Goal: Entertainment & Leisure: Consume media (video, audio)

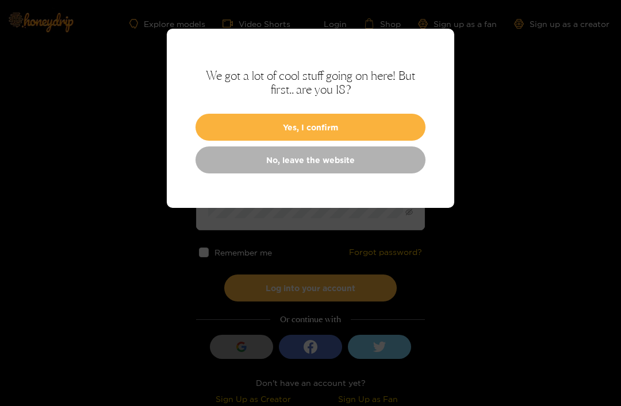
click at [380, 136] on button "Yes, I confirm" at bounding box center [310, 127] width 230 height 27
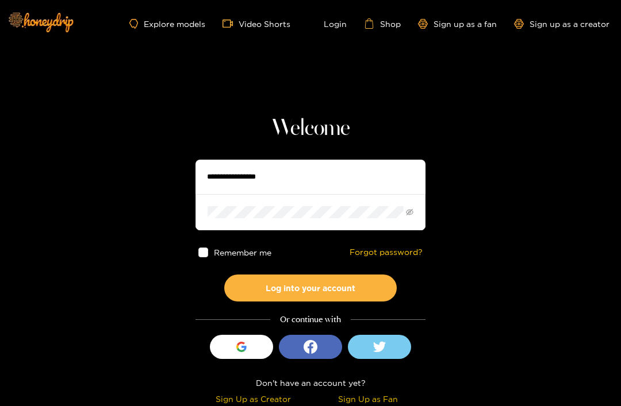
click at [383, 178] on input "text" at bounding box center [310, 177] width 230 height 34
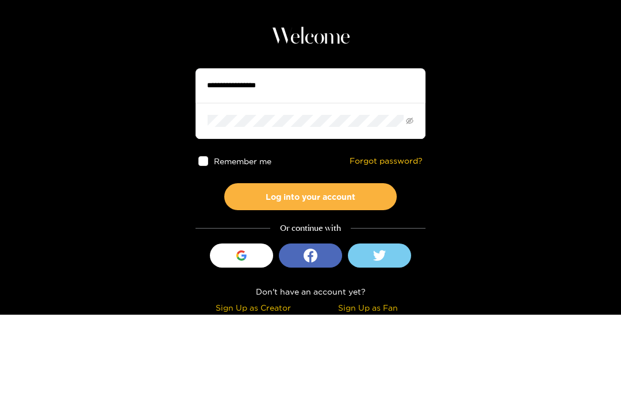
type input "*********"
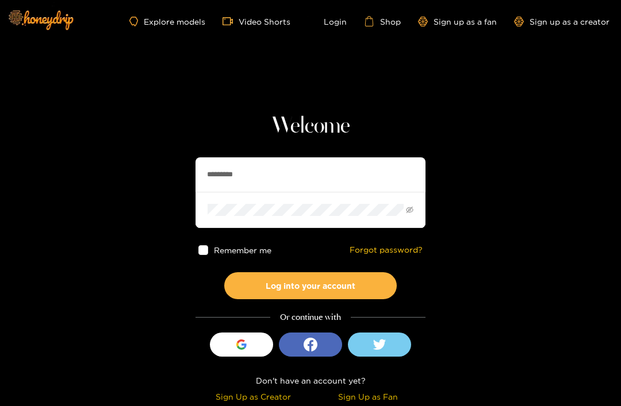
click at [358, 287] on button "Log into your account" at bounding box center [310, 285] width 172 height 27
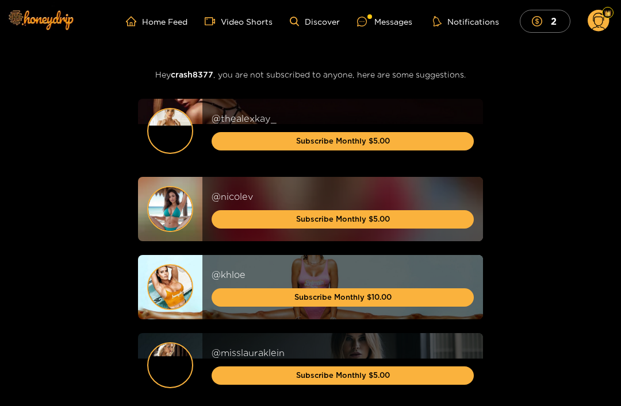
click at [402, 25] on div "Messages" at bounding box center [384, 21] width 55 height 13
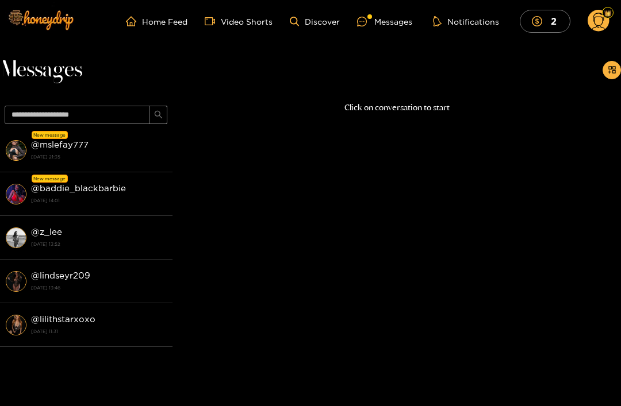
click at [68, 148] on strong "@ mslefay777" at bounding box center [59, 145] width 57 height 10
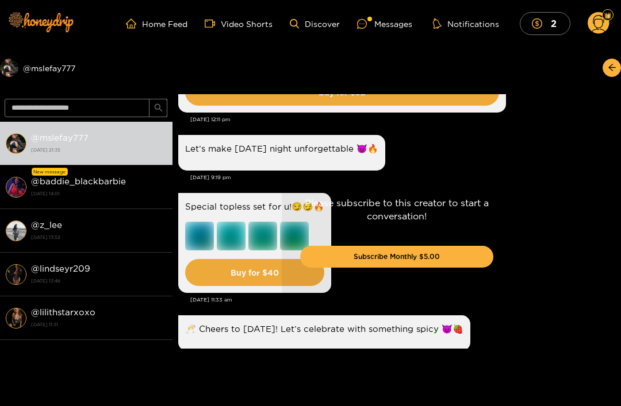
click at [600, 16] on icon at bounding box center [598, 25] width 13 height 20
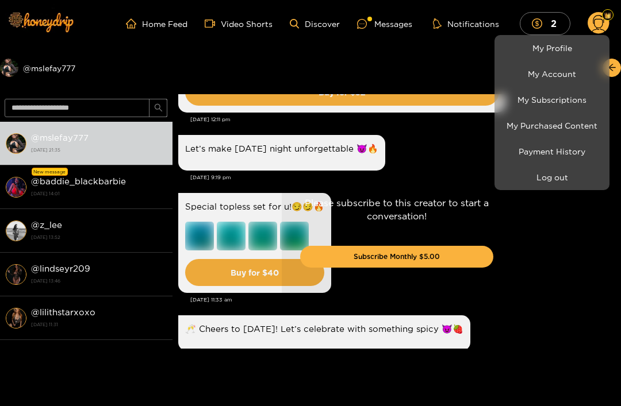
click at [571, 128] on link "My Purchased Content" at bounding box center [551, 126] width 109 height 20
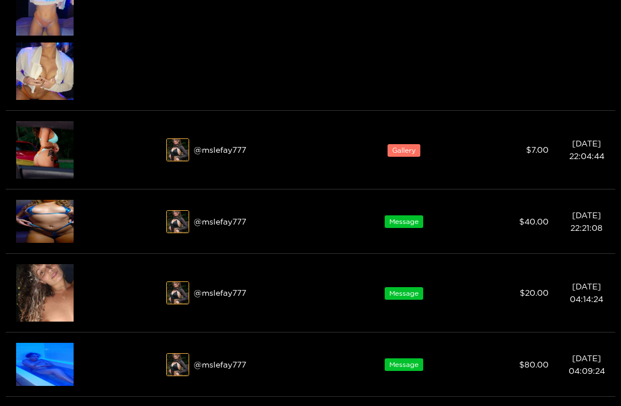
scroll to position [901, 0]
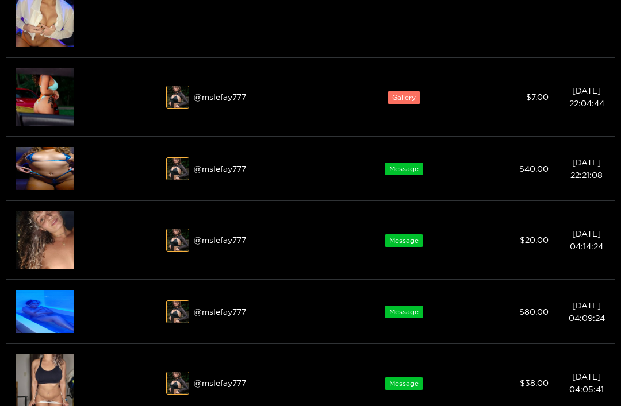
click at [56, 175] on div at bounding box center [310, 203] width 621 height 406
click at [59, 167] on img at bounding box center [44, 168] width 57 height 43
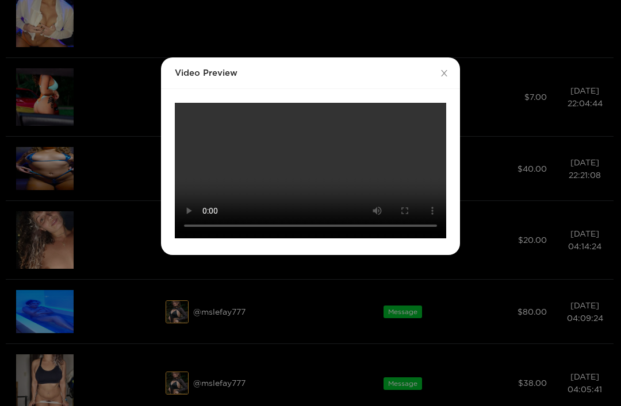
click at [310, 169] on video "Your browser does not support the video tag." at bounding box center [310, 171] width 271 height 136
click at [428, 114] on video "Your browser does not support the video tag." at bounding box center [310, 171] width 271 height 136
click at [184, 103] on video "Your browser does not support the video tag." at bounding box center [310, 171] width 271 height 136
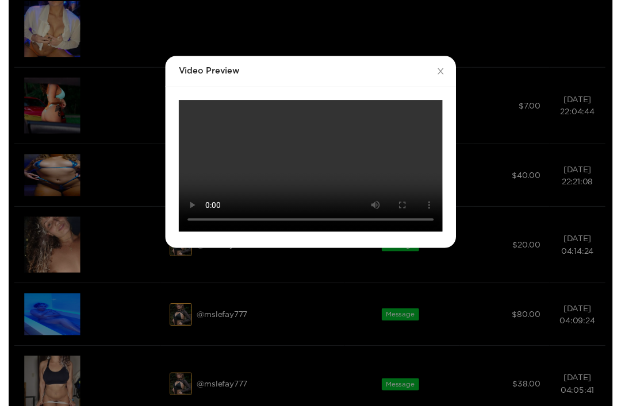
scroll to position [901, 0]
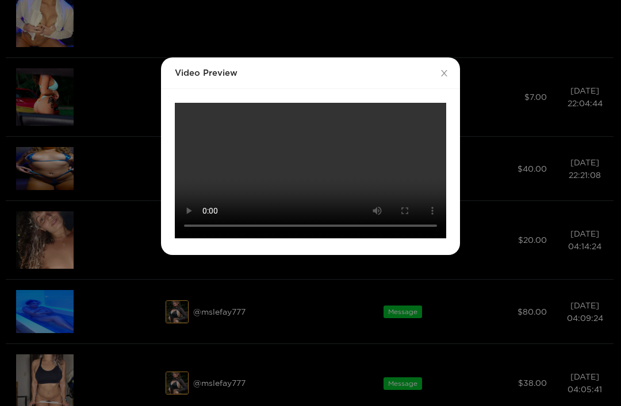
click at [496, 288] on div "Video Preview Your browser does not support the video tag." at bounding box center [310, 203] width 621 height 406
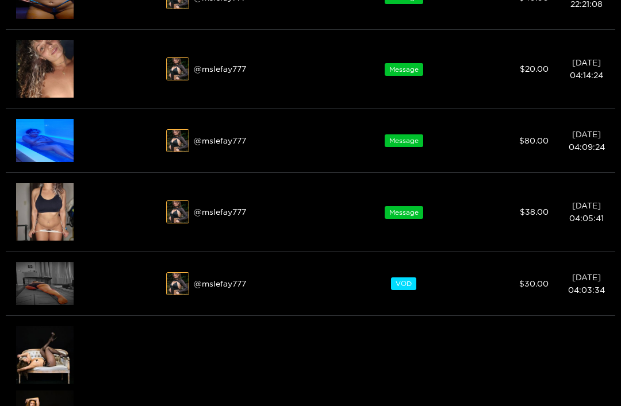
scroll to position [1063, 0]
